Goal: Task Accomplishment & Management: Use online tool/utility

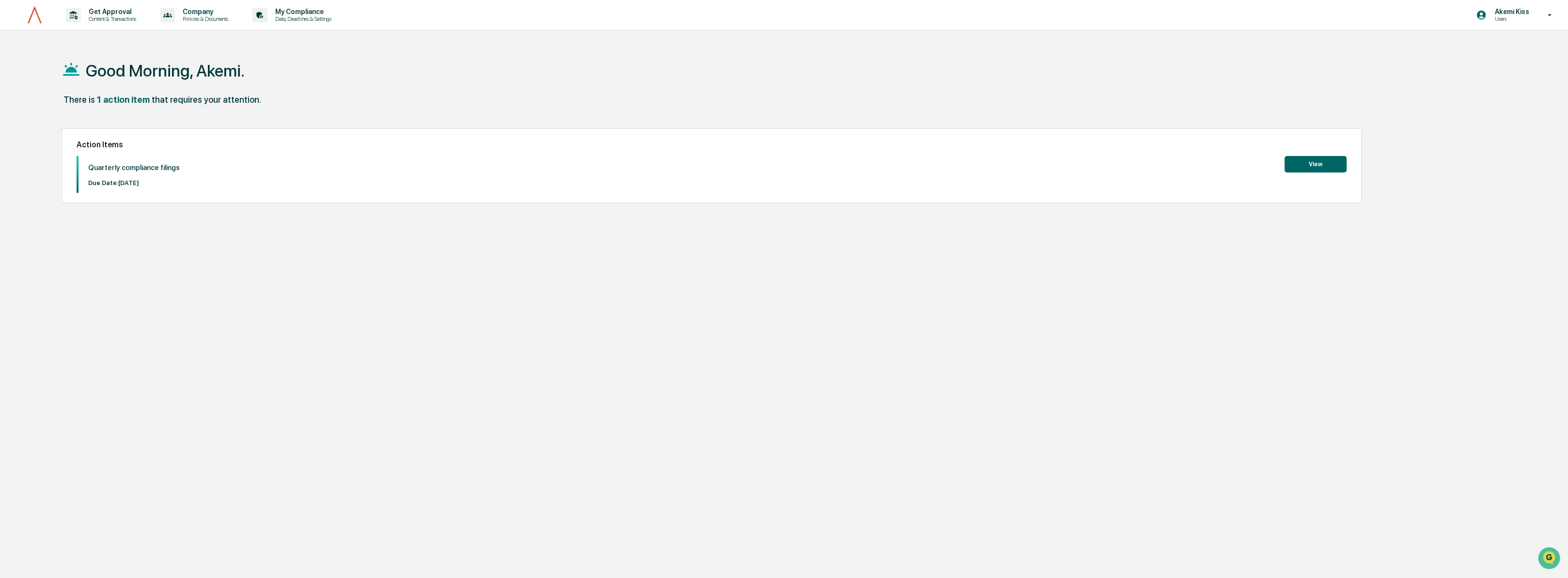
click at [1336, 158] on button "View" at bounding box center [1315, 164] width 62 height 16
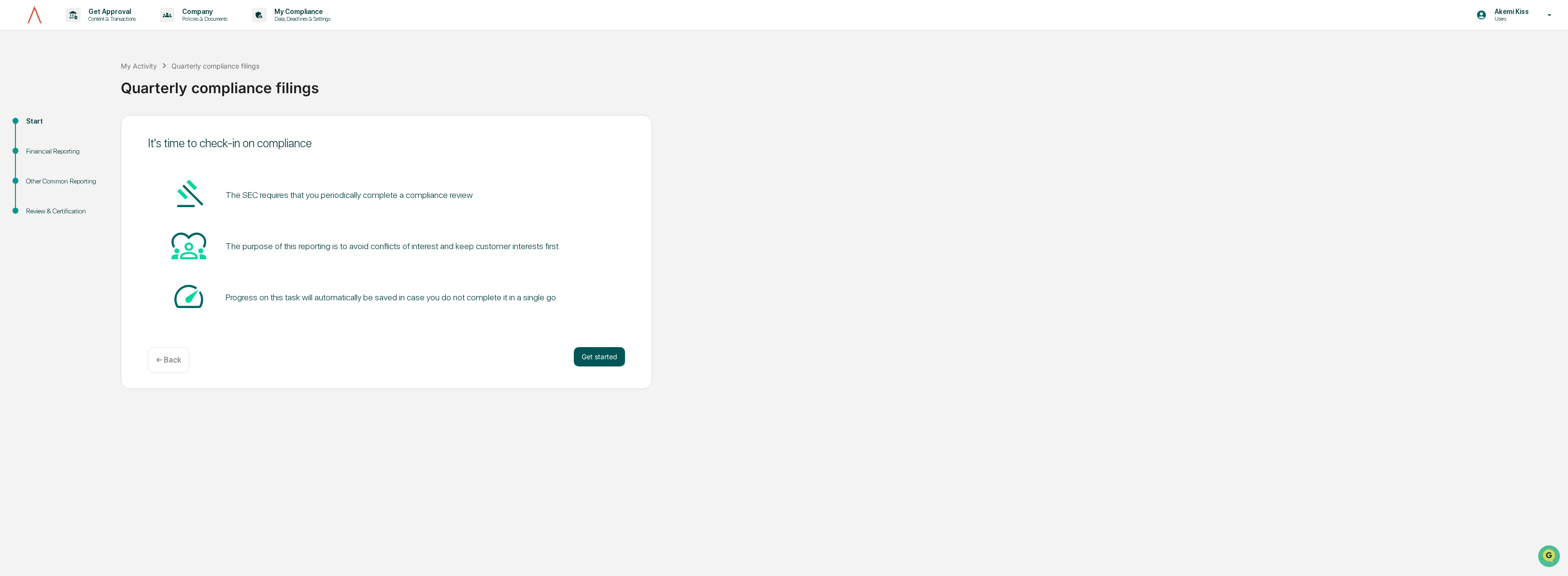
click at [585, 352] on button "Get started" at bounding box center [599, 357] width 51 height 19
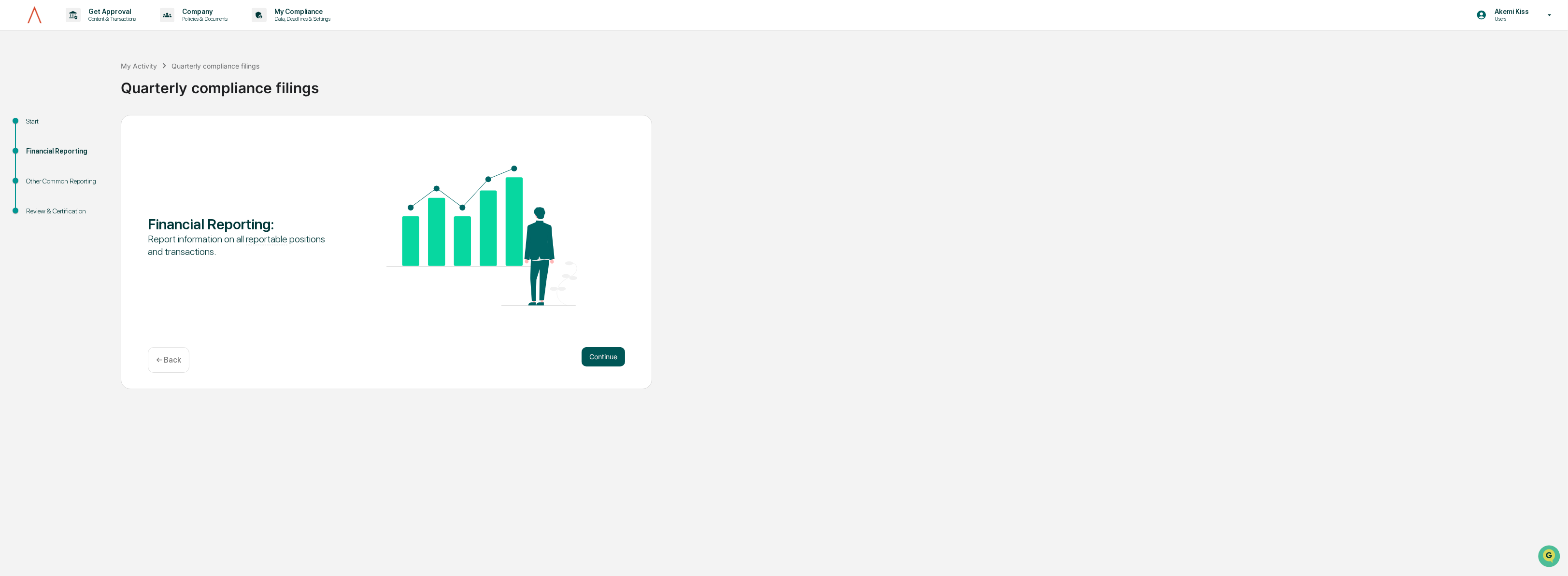
click at [590, 355] on button "Continue" at bounding box center [603, 357] width 44 height 19
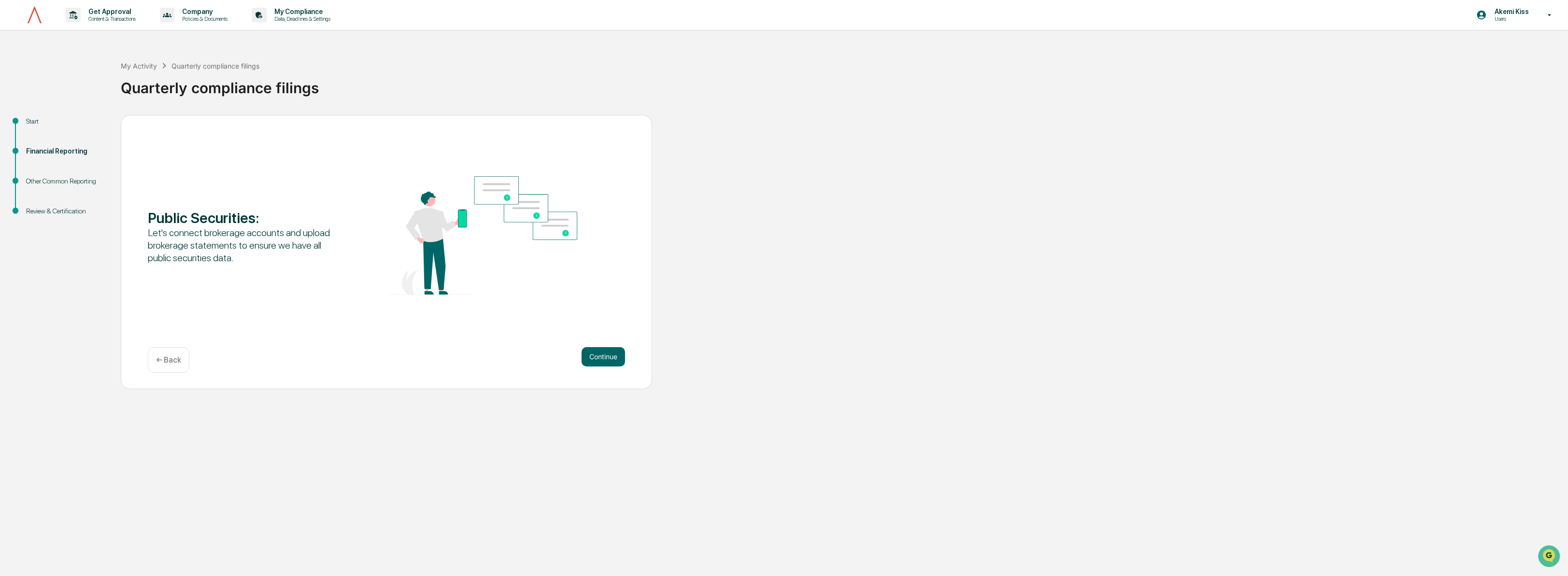
click at [590, 354] on button "Continue" at bounding box center [603, 357] width 44 height 19
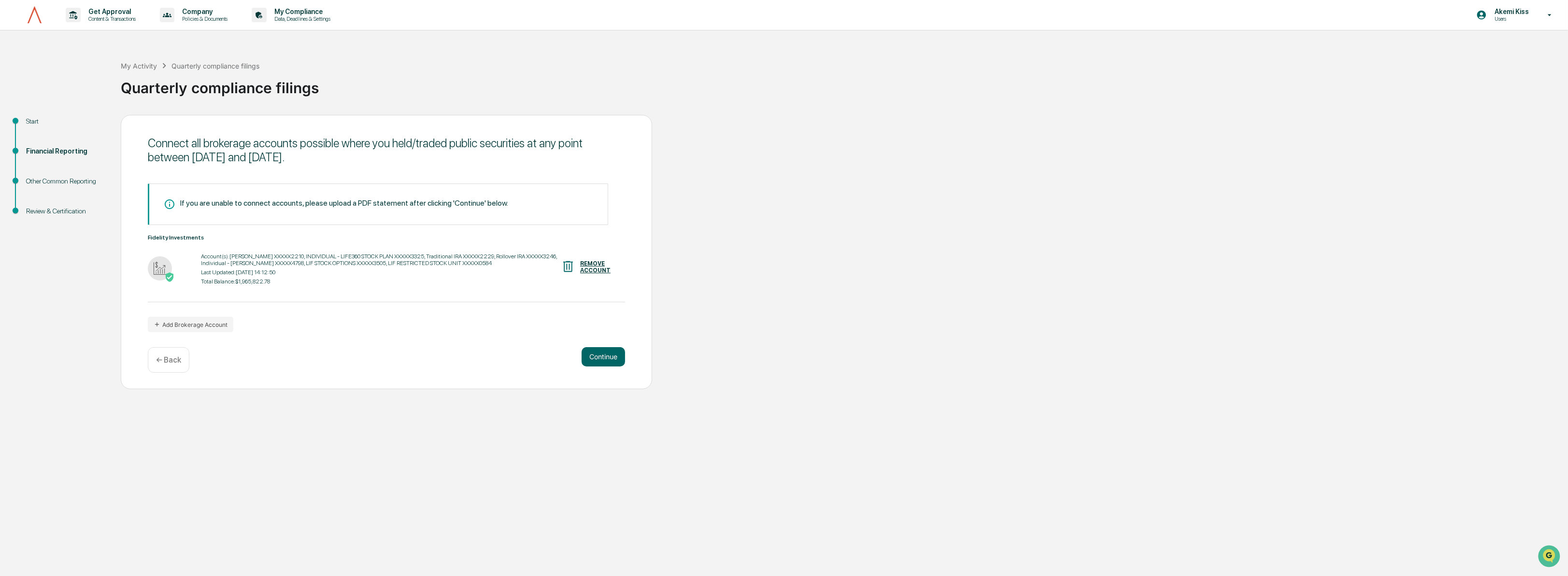
click at [590, 354] on button "Continue" at bounding box center [603, 357] width 44 height 19
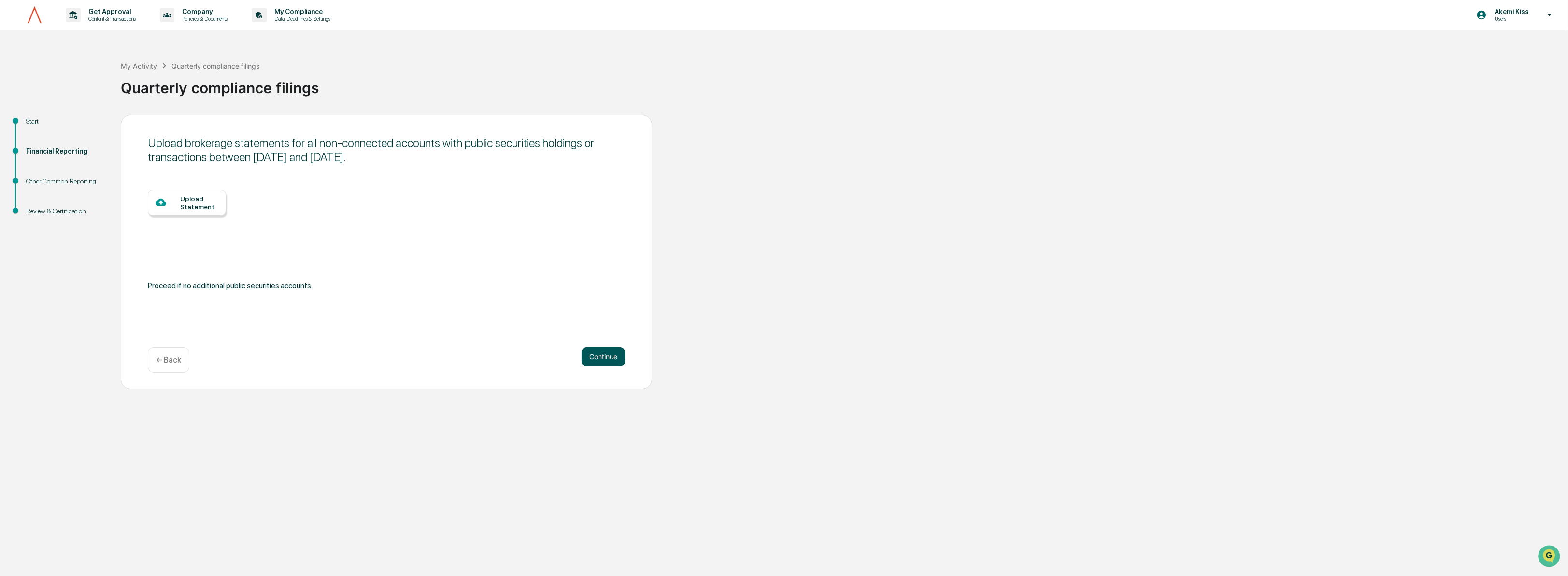
click at [594, 358] on button "Continue" at bounding box center [603, 357] width 44 height 19
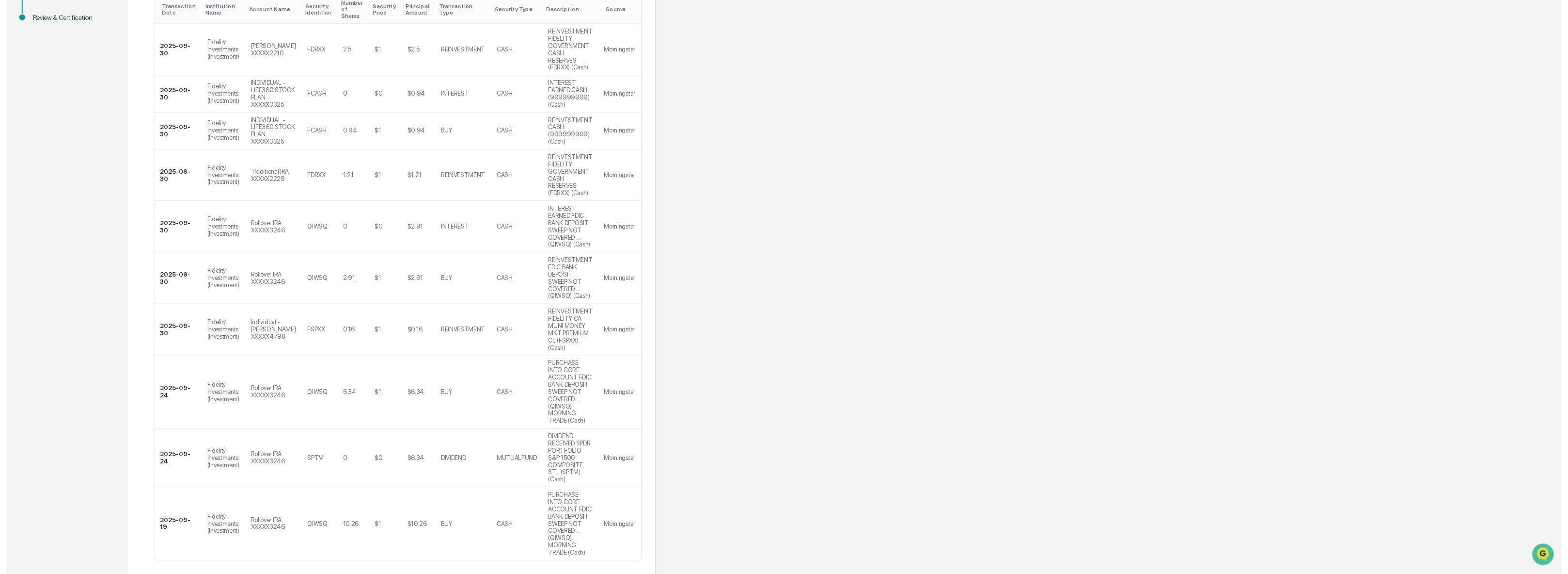
scroll to position [216, 0]
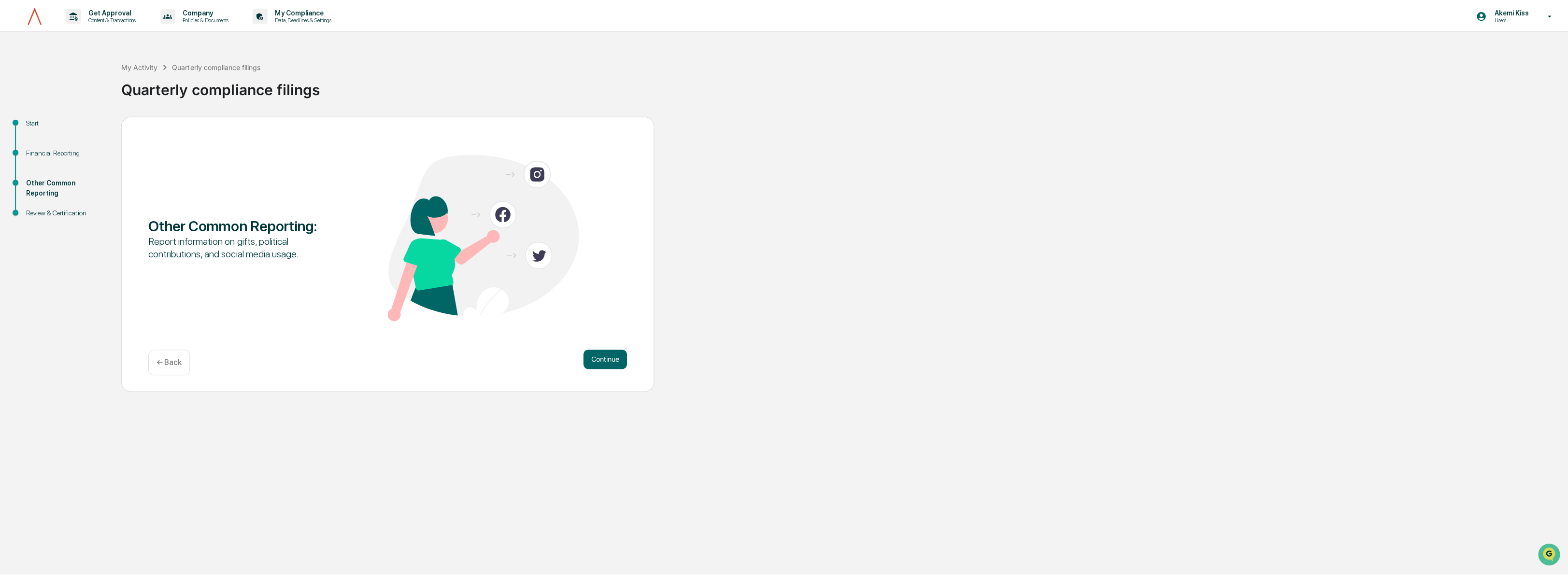
scroll to position [0, 0]
click at [606, 354] on button "Continue" at bounding box center [603, 357] width 44 height 19
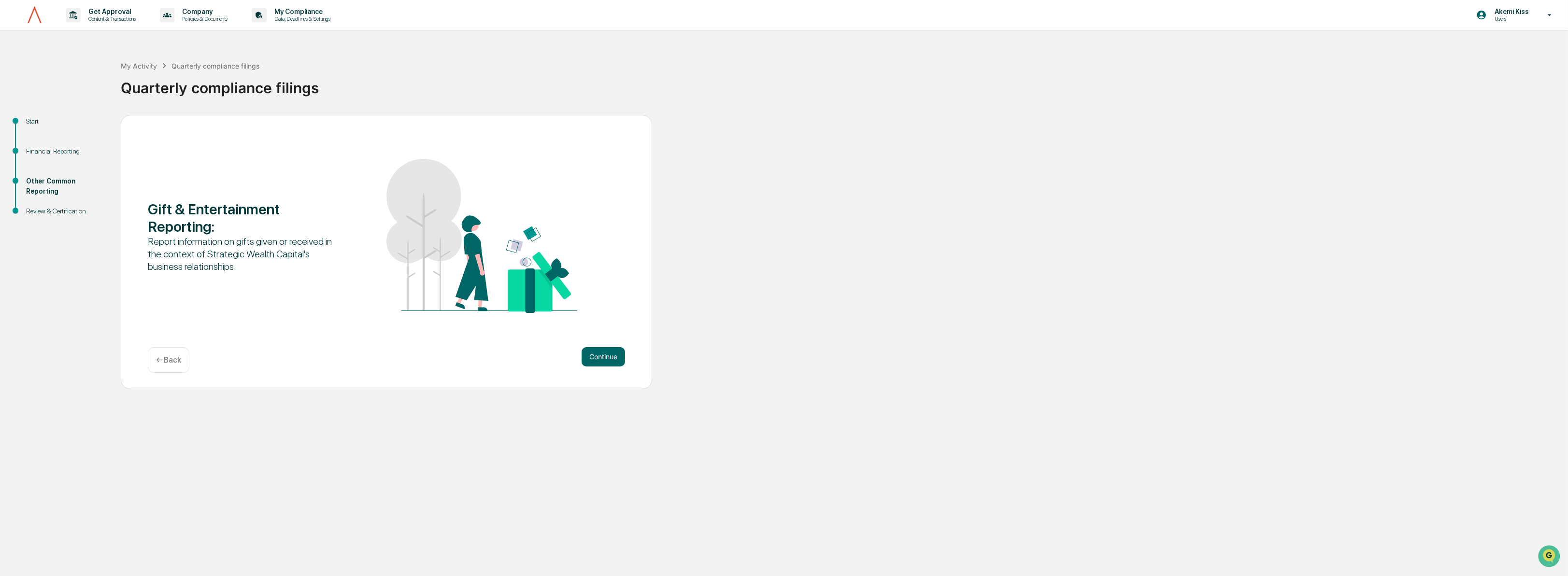
click at [606, 354] on button "Continue" at bounding box center [603, 357] width 44 height 19
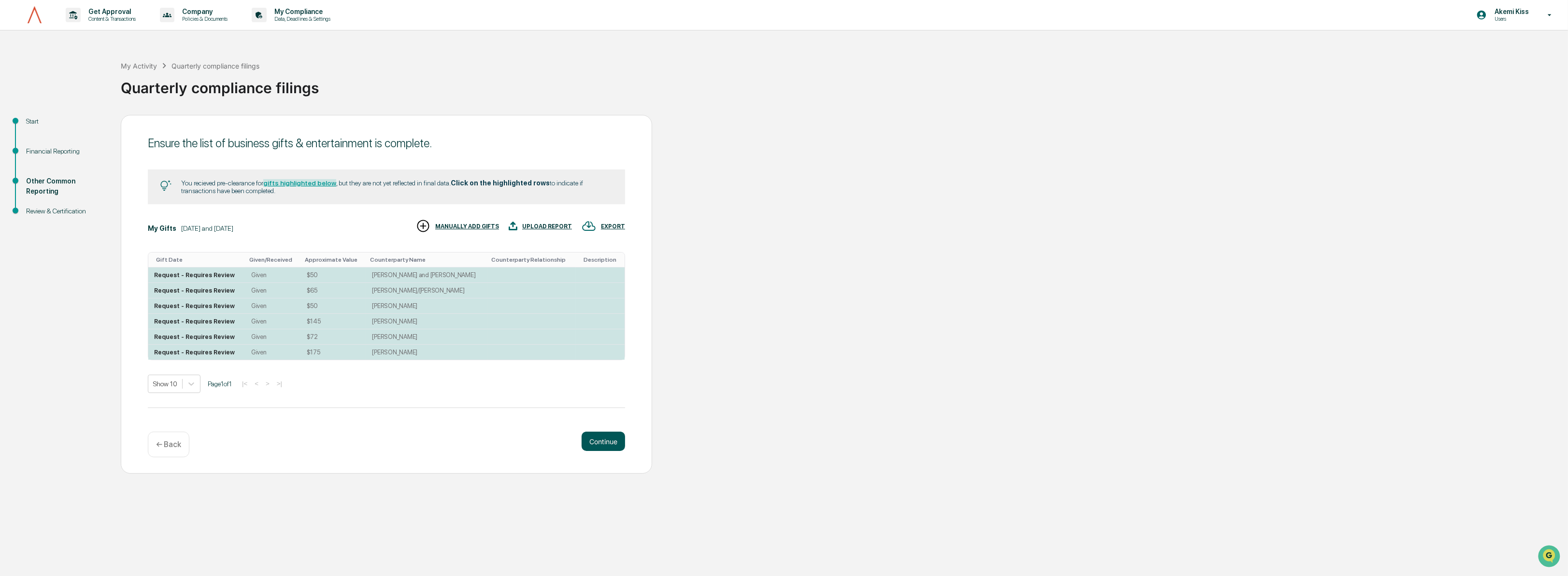
click at [597, 444] on button "Continue" at bounding box center [603, 442] width 44 height 19
click at [564, 424] on div "You must complete all pending preclearance requests before proceeding." at bounding box center [535, 426] width 180 height 6
click at [193, 272] on td "Request - Requires Review" at bounding box center [197, 275] width 97 height 15
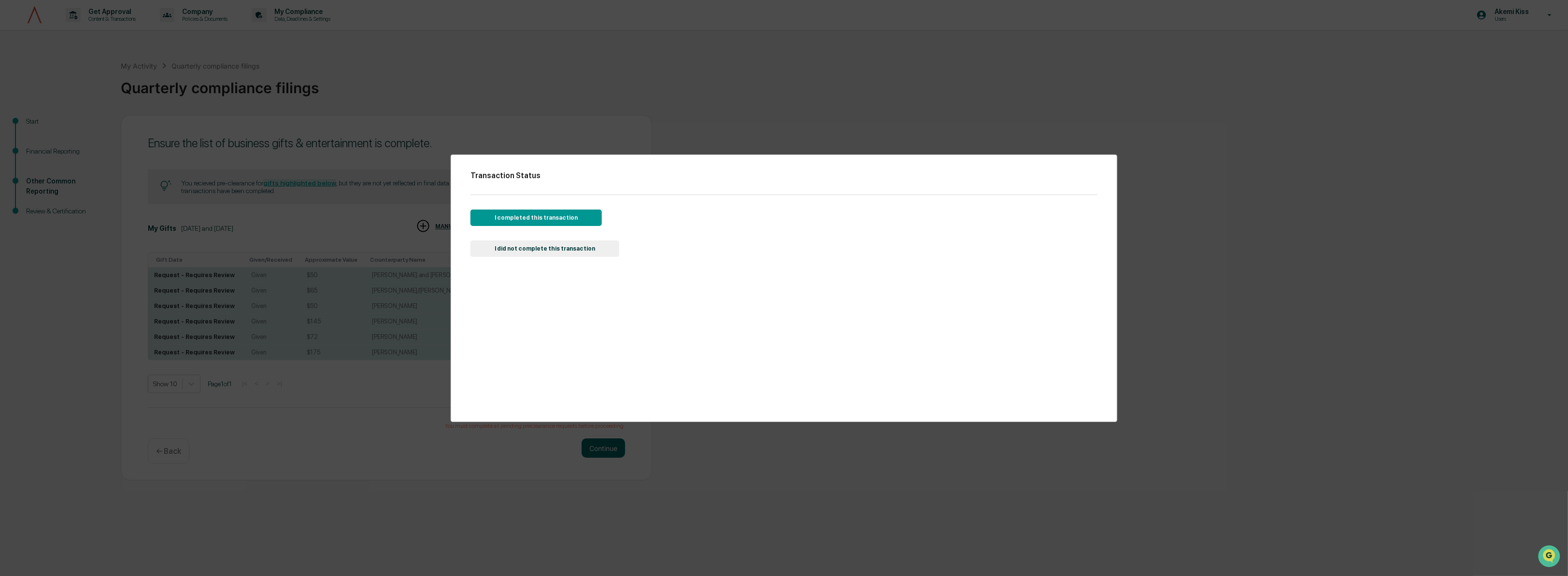
click at [495, 218] on button "I completed this transaction" at bounding box center [536, 218] width 131 height 16
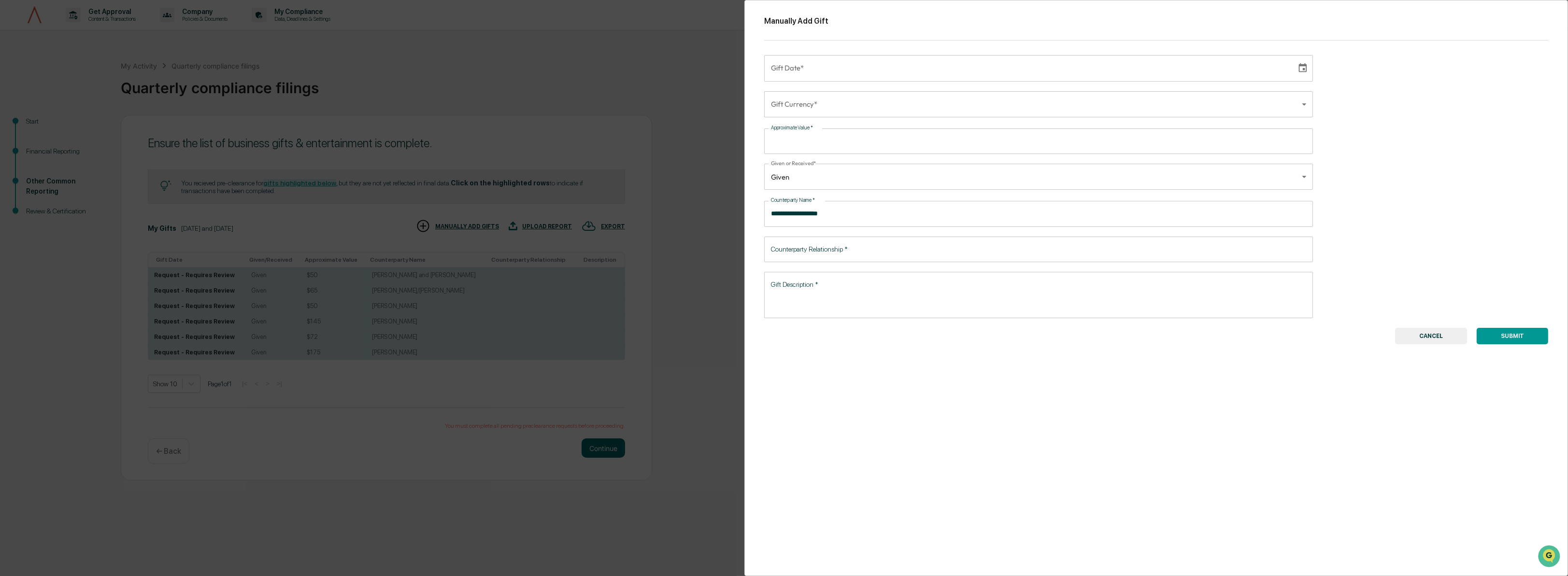
click at [1424, 332] on button "CANCEL" at bounding box center [1431, 337] width 72 height 16
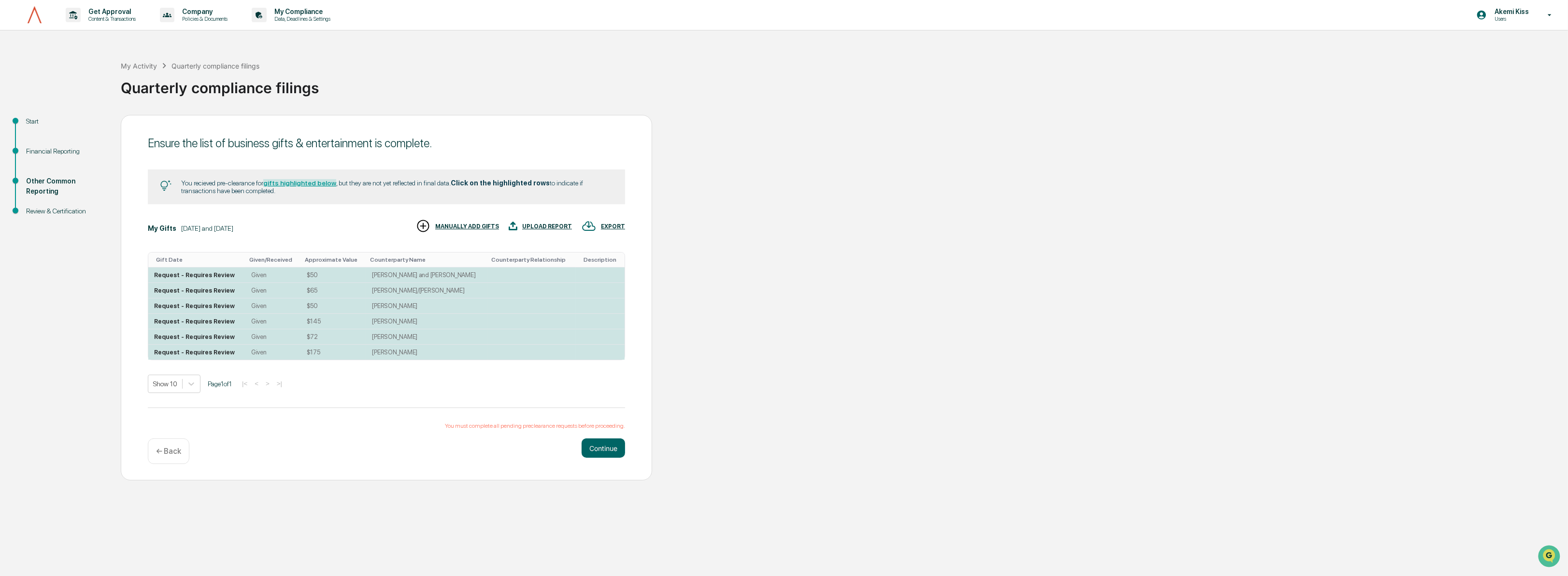
drag, startPoint x: 843, startPoint y: 367, endPoint x: 749, endPoint y: 376, distance: 94.4
click at [843, 367] on div "Start Financial Reporting Other Common Reporting Review & Certification Ensure …" at bounding box center [784, 298] width 1558 height 366
click at [183, 272] on td "Request - Requires Review" at bounding box center [197, 275] width 97 height 15
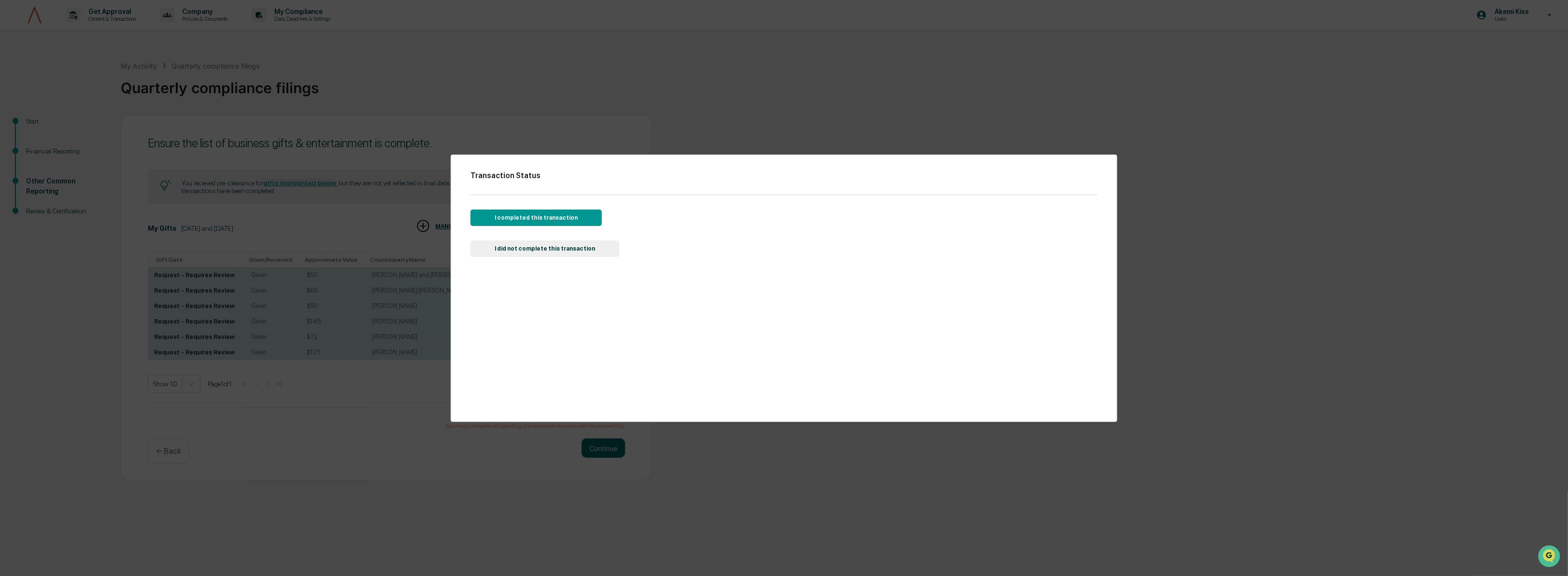
click at [1122, 164] on div "Transaction Status I completed this transaction I did not complete this transac…" at bounding box center [784, 288] width 1568 height 576
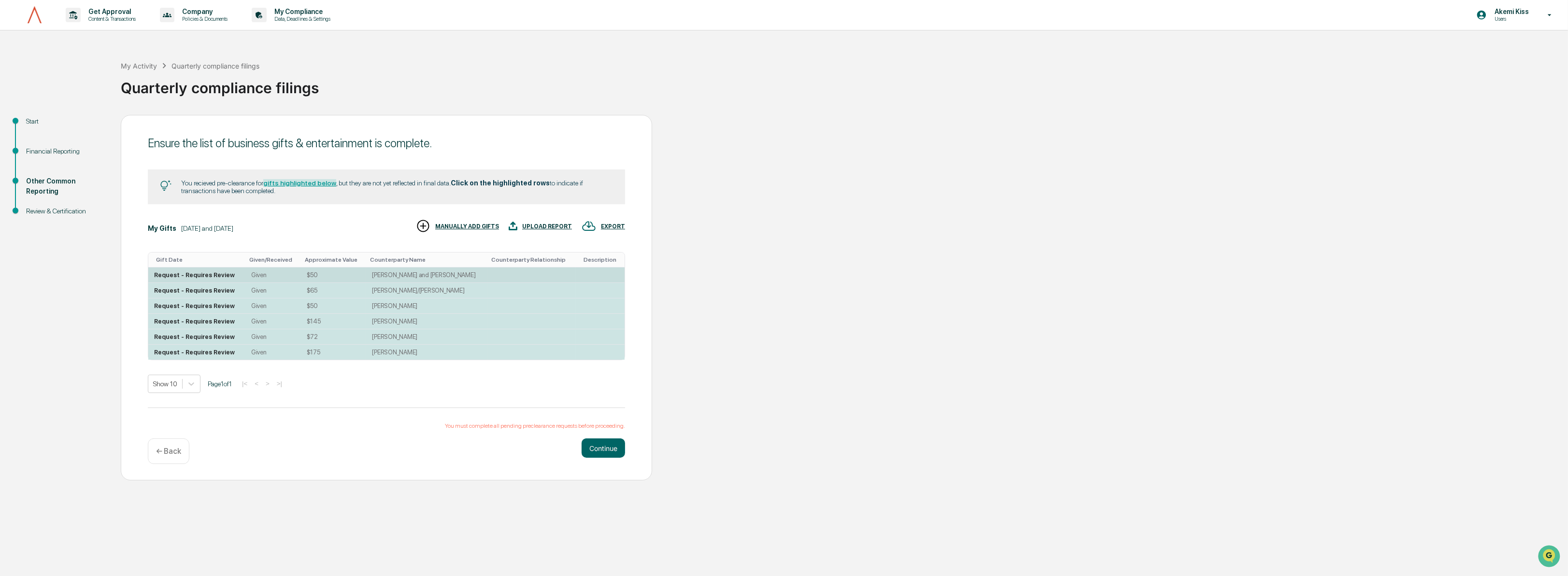
click at [217, 273] on div "Request - Requires Review" at bounding box center [195, 275] width 81 height 7
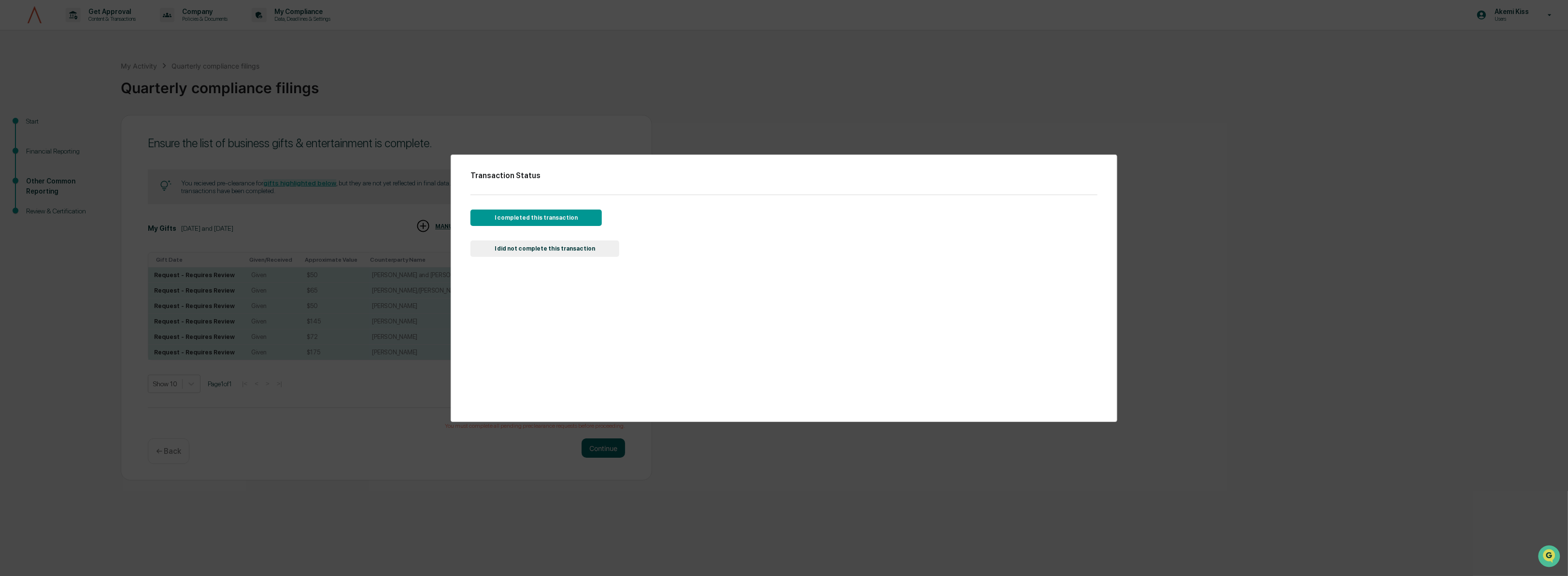
click at [691, 354] on div "Transaction Status I completed this transaction I did not complete this transac…" at bounding box center [784, 288] width 666 height 268
click at [1109, 168] on div "Transaction Status I completed this transaction I did not complete this transac…" at bounding box center [784, 288] width 666 height 268
click at [786, 546] on div "Transaction Status I completed this transaction I did not complete this transac…" at bounding box center [784, 288] width 1568 height 576
